Goal: Task Accomplishment & Management: Complete application form

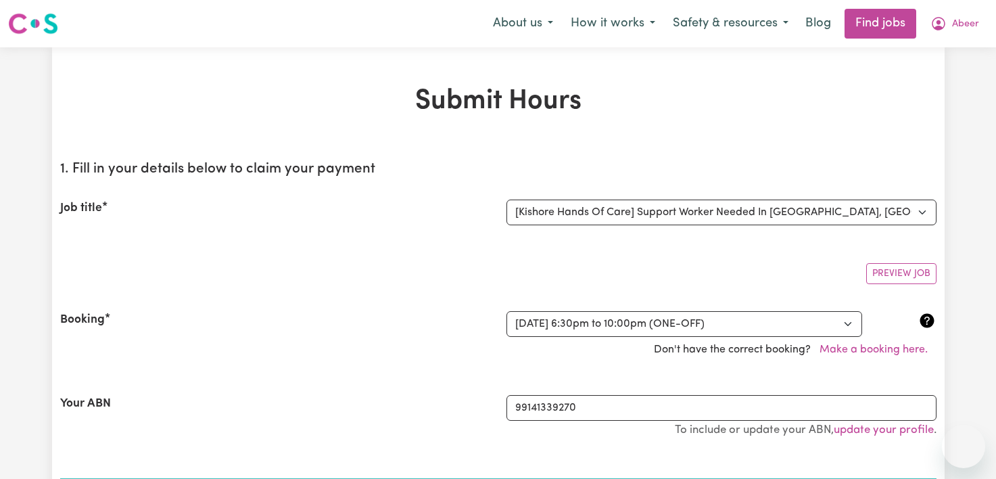
select select "15236"
select select "369402"
select select "pm"
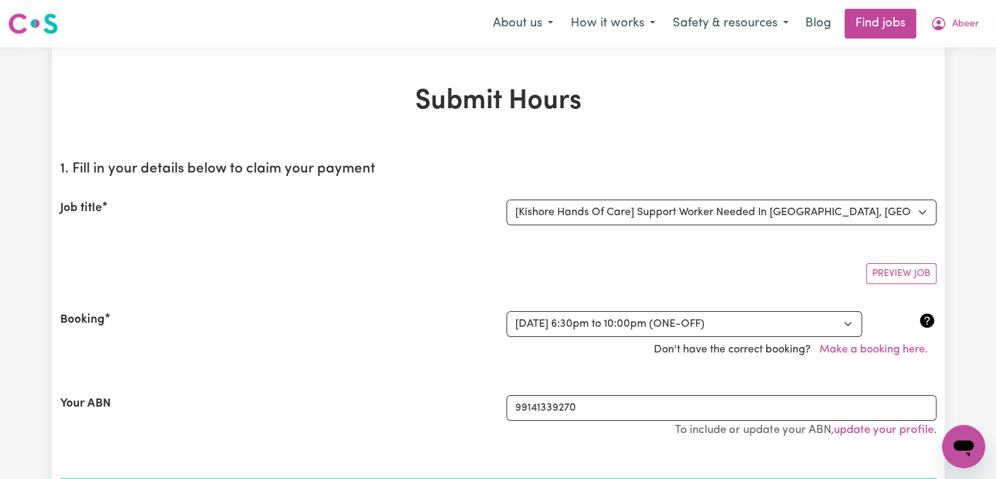
click at [954, 445] on icon "Open messaging window" at bounding box center [964, 448] width 20 height 16
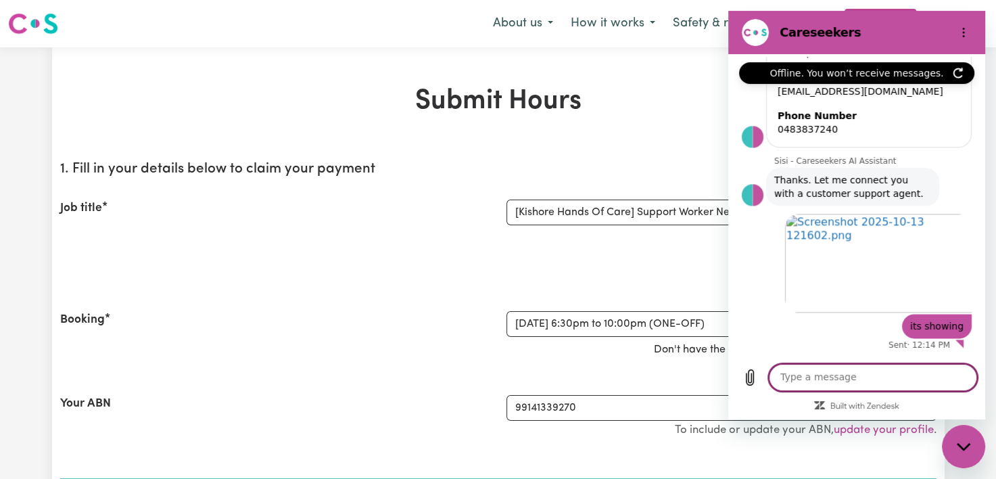
scroll to position [1679, 0]
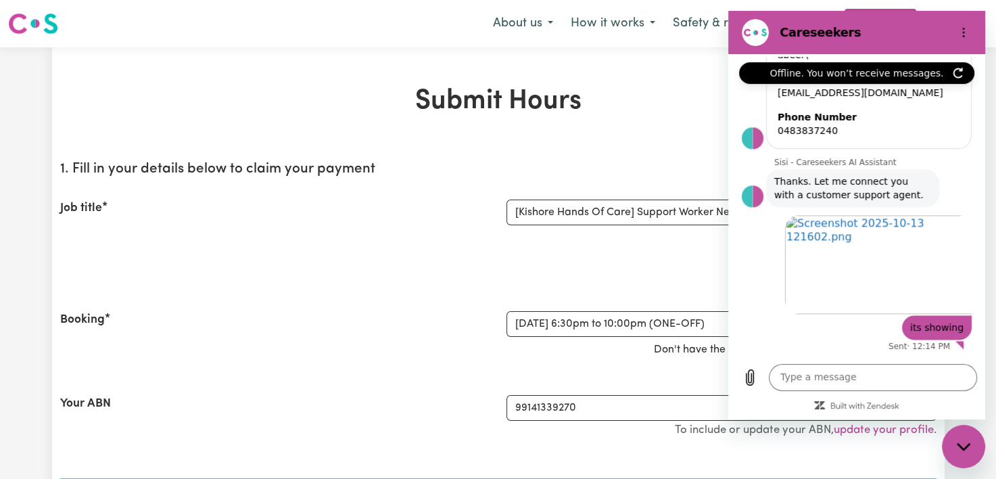
click at [971, 352] on div at bounding box center [857, 353] width 252 height 3
click at [964, 80] on div "Offline. You won’t receive messages." at bounding box center [856, 73] width 235 height 22
click at [959, 77] on icon "Refresh connection" at bounding box center [958, 72] width 8 height 9
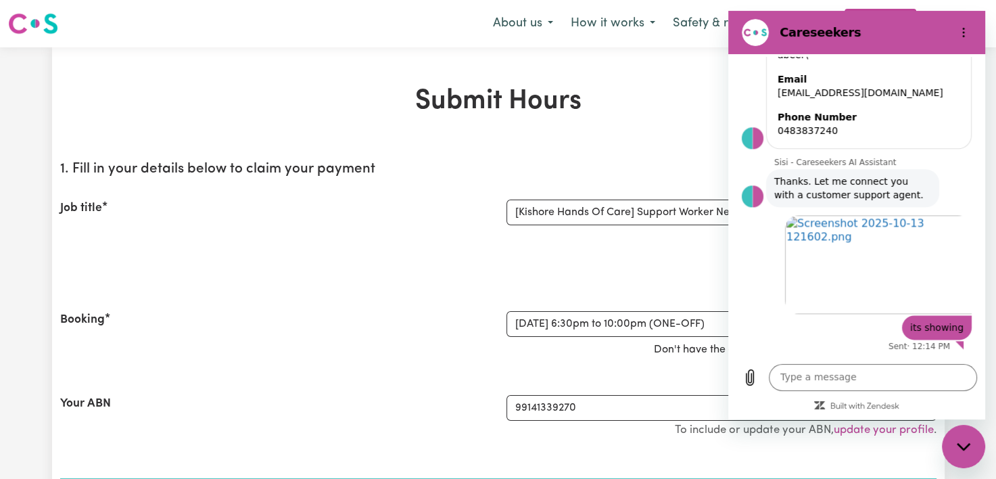
click at [582, 260] on div "Preview Job" at bounding box center [498, 268] width 877 height 32
click at [971, 445] on icon "Close messaging window" at bounding box center [964, 446] width 14 height 9
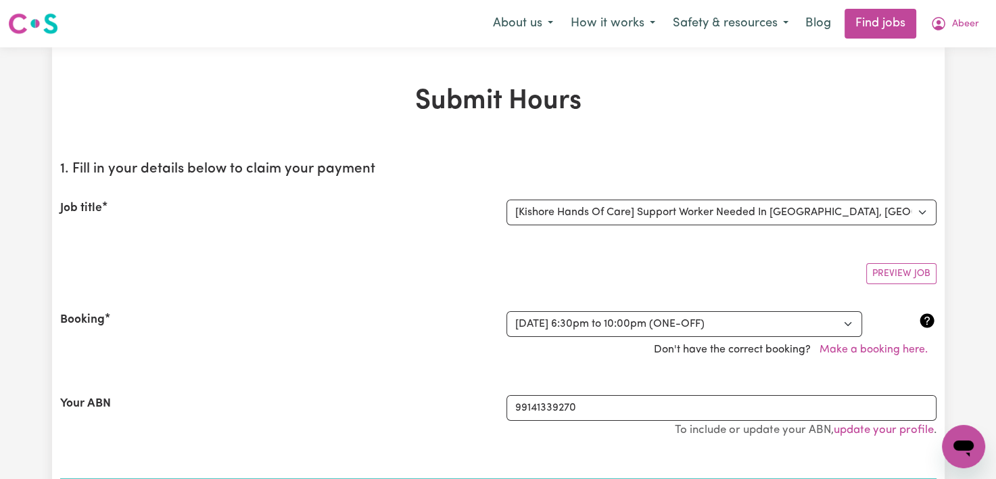
scroll to position [419, 0]
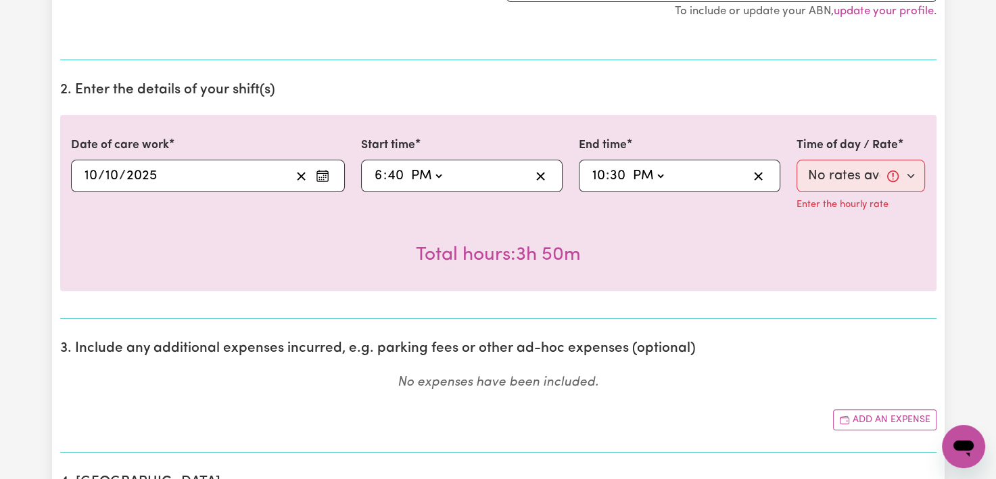
click at [856, 201] on div "Time of day / Rate No rates available for selected time Enter the hourly rate" at bounding box center [861, 178] width 145 height 83
click at [856, 201] on p "Enter the hourly rate" at bounding box center [843, 204] width 92 height 15
click at [911, 156] on div "Time of day / Rate No rates available for selected time" at bounding box center [861, 164] width 129 height 55
click at [956, 466] on div "Open messaging window" at bounding box center [963, 446] width 41 height 41
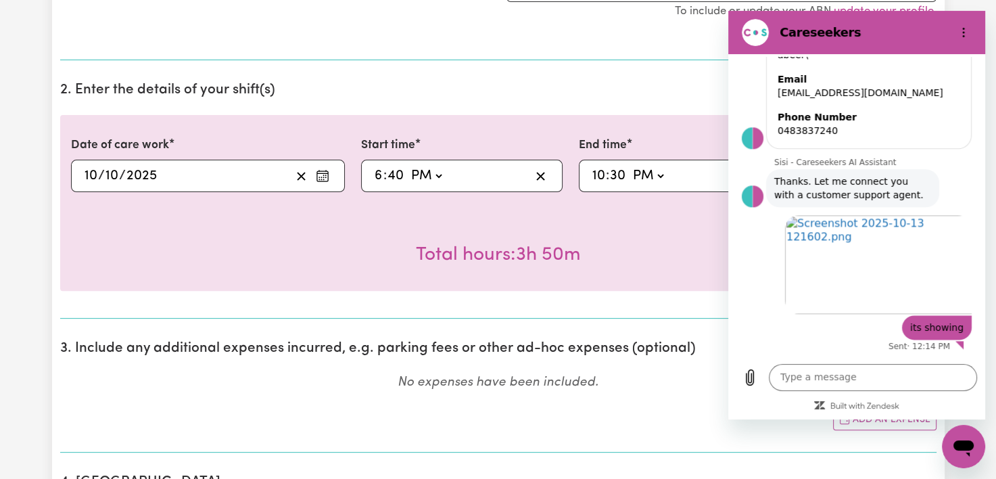
scroll to position [0, 0]
click at [697, 302] on section "2. Enter the details of your shift(s) Date of care work 2025-10-10 10 / 10 / 20…" at bounding box center [498, 195] width 877 height 248
click at [962, 431] on div "Close messaging window" at bounding box center [963, 446] width 41 height 41
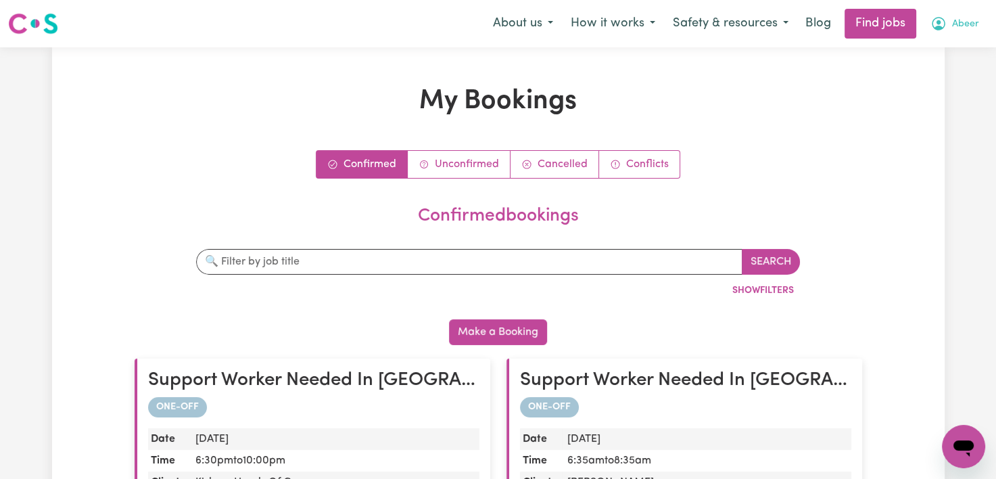
click at [952, 32] on button "Abeer" at bounding box center [955, 23] width 66 height 28
click at [941, 72] on link "My Dashboard" at bounding box center [934, 78] width 107 height 26
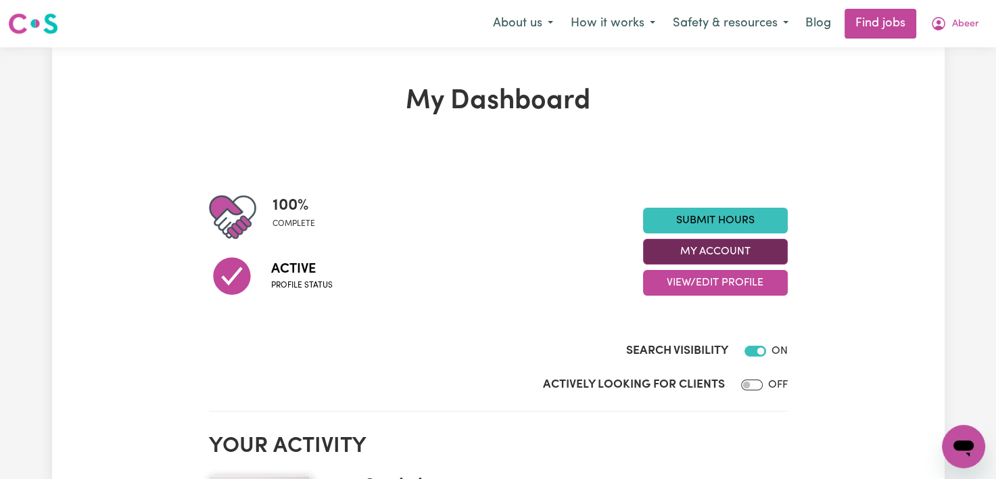
click at [728, 249] on button "My Account" at bounding box center [715, 252] width 145 height 26
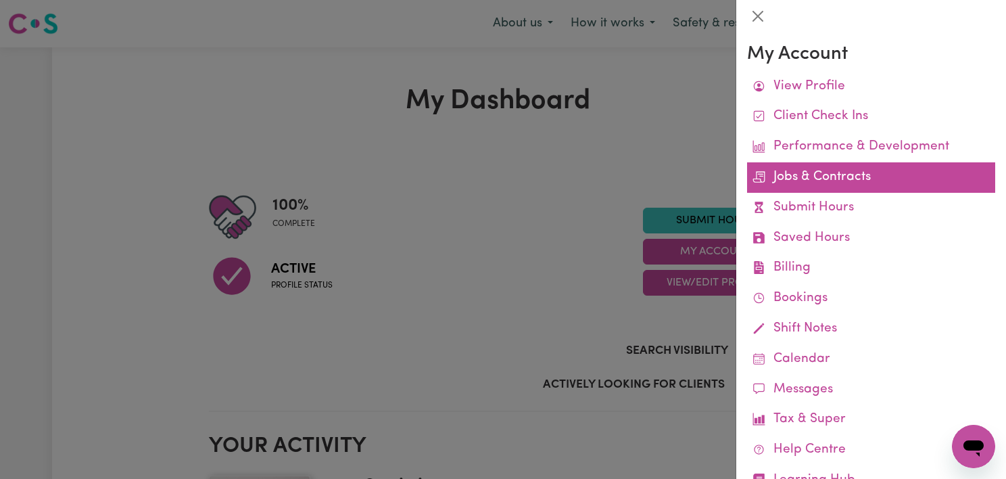
click at [839, 179] on link "Jobs & Contracts" at bounding box center [871, 177] width 248 height 30
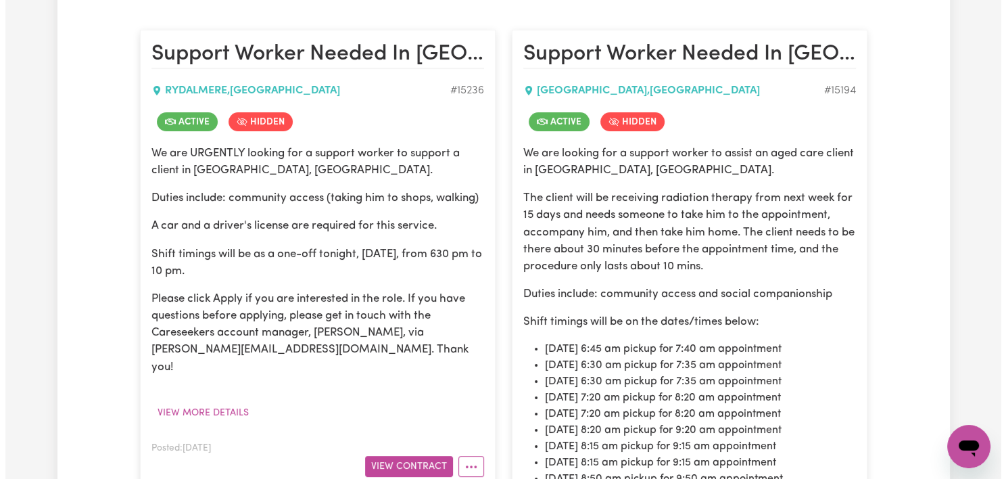
scroll to position [321, 0]
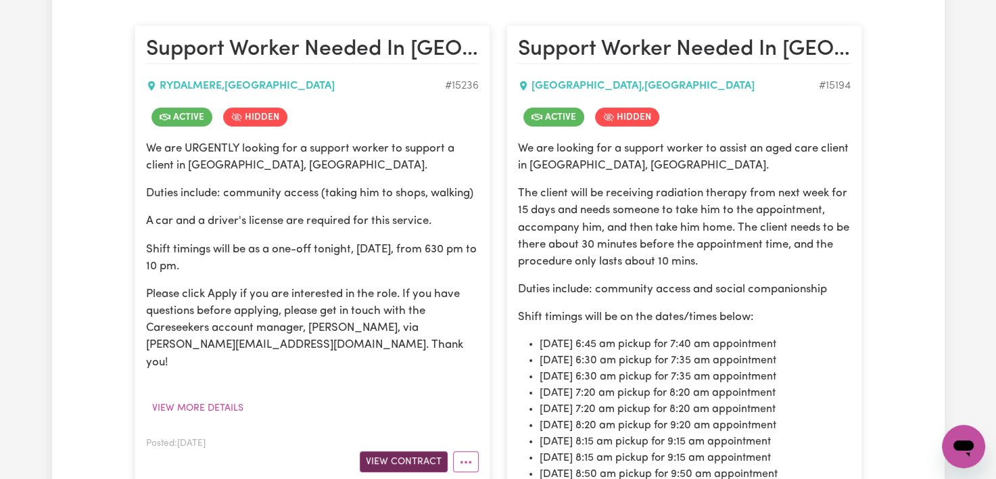
click at [402, 451] on button "View Contract" at bounding box center [404, 461] width 88 height 21
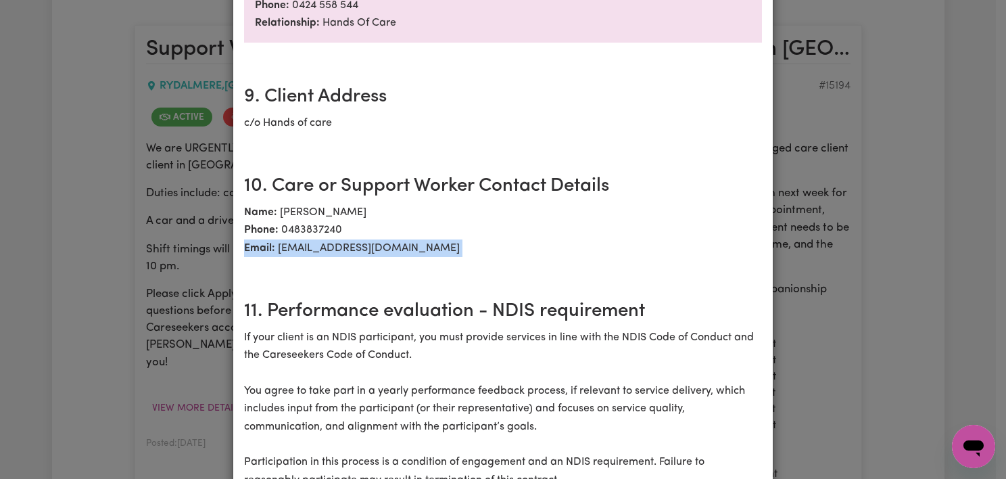
scroll to position [1423, 0]
